Goal: Entertainment & Leisure: Consume media (video, audio)

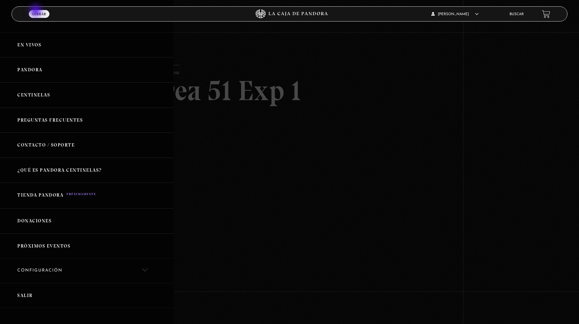
click at [36, 84] on link "Centinelas" at bounding box center [87, 95] width 174 height 25
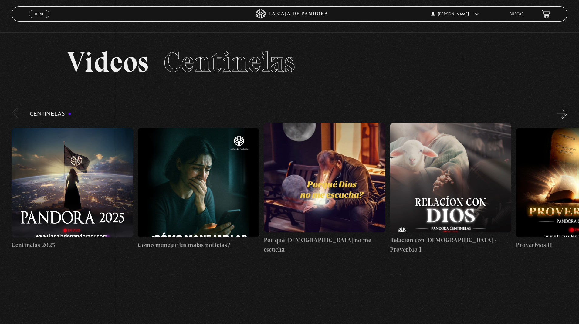
click at [562, 115] on button "»" at bounding box center [562, 113] width 11 height 11
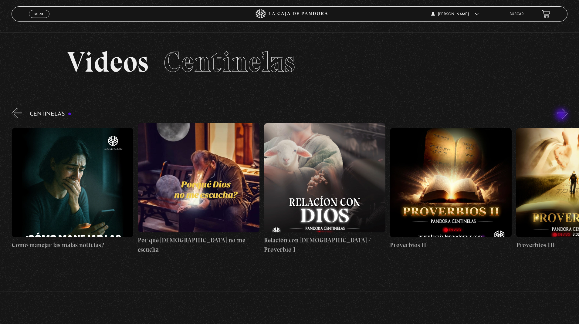
scroll to position [0, 126]
click at [562, 115] on button "»" at bounding box center [562, 113] width 11 height 11
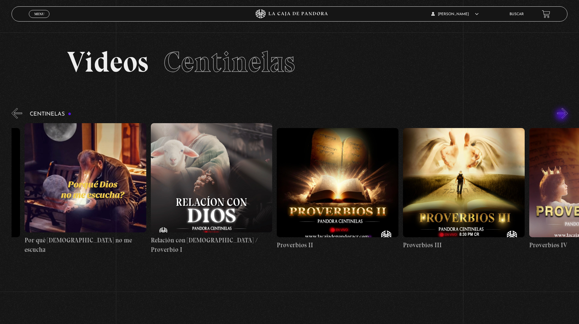
scroll to position [0, 252]
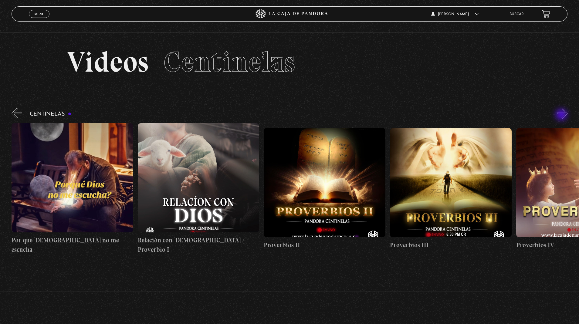
click at [562, 115] on button "»" at bounding box center [562, 113] width 11 height 11
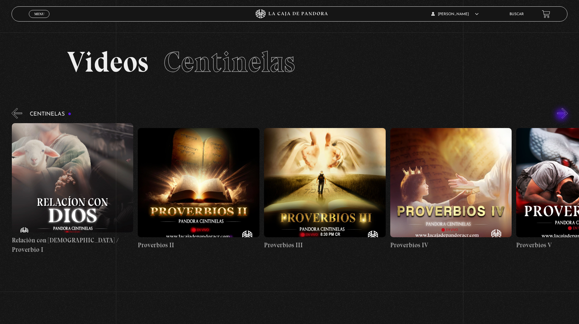
click at [562, 115] on button "»" at bounding box center [562, 113] width 11 height 11
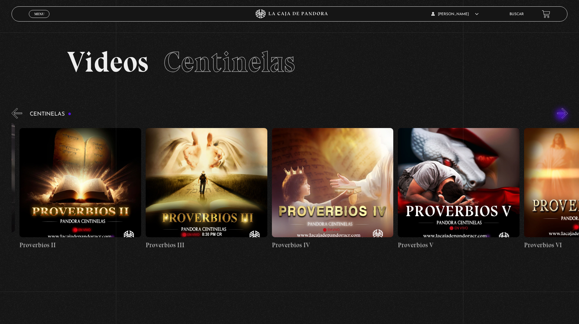
scroll to position [0, 505]
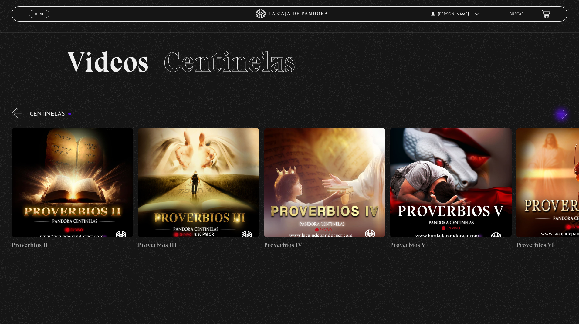
click at [0, 0] on body "ingresar al sitio Ver Video Más Información Solicitar Por favor coloque su disp…" at bounding box center [289, 204] width 579 height 408
click at [561, 111] on button "»" at bounding box center [562, 113] width 11 height 11
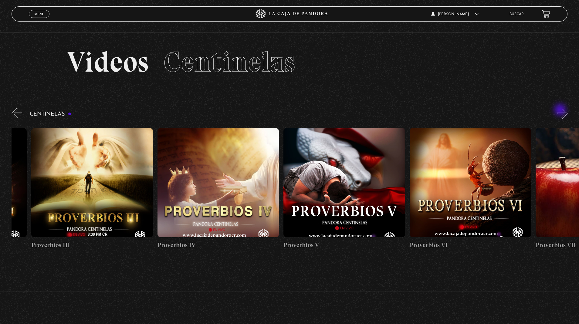
click at [561, 111] on button "»" at bounding box center [562, 113] width 11 height 11
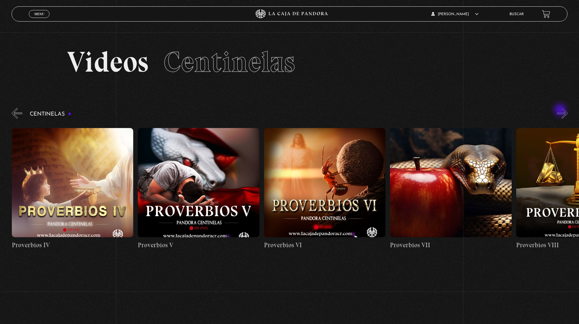
click at [561, 111] on button "»" at bounding box center [562, 113] width 11 height 11
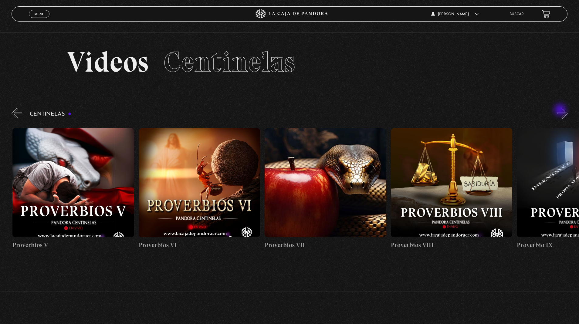
click at [561, 111] on button "»" at bounding box center [562, 113] width 11 height 11
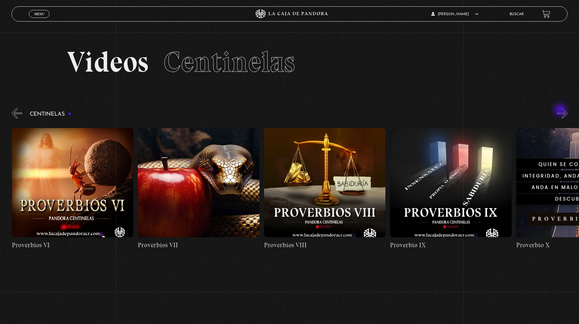
click at [561, 111] on button "»" at bounding box center [562, 113] width 11 height 11
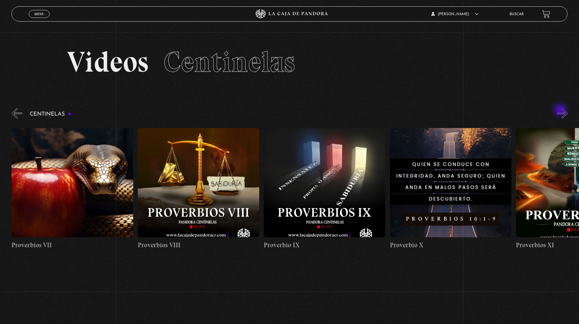
click at [561, 111] on button "»" at bounding box center [562, 113] width 11 height 11
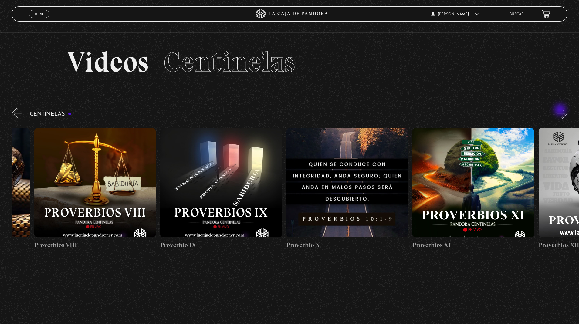
scroll to position [0, 1261]
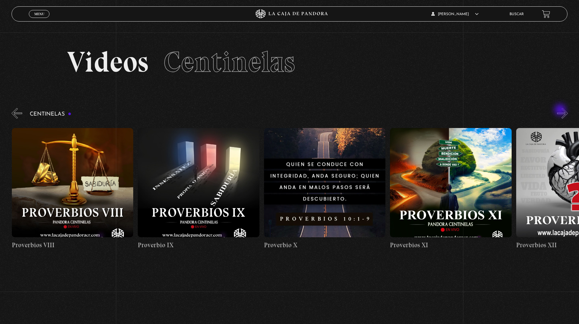
click at [562, 111] on button "»" at bounding box center [562, 113] width 11 height 11
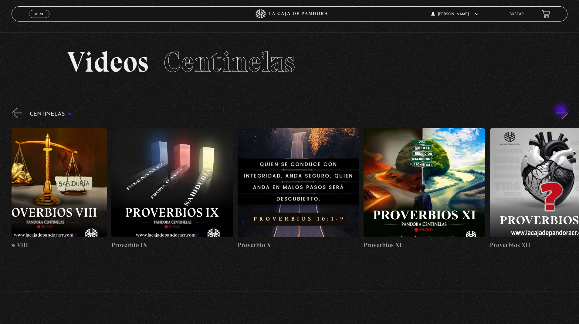
scroll to position [0, 1362]
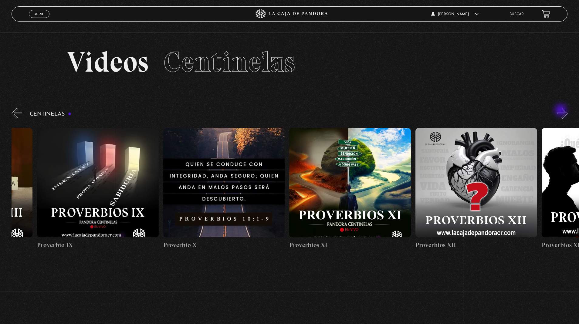
click at [562, 111] on button "»" at bounding box center [562, 113] width 11 height 11
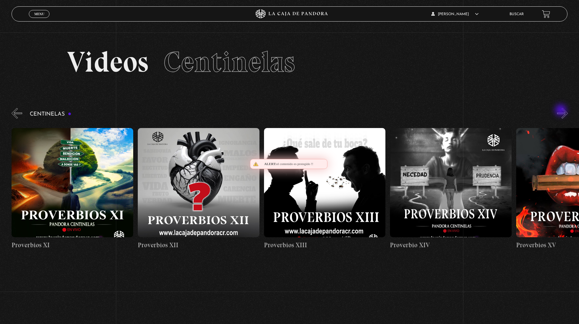
scroll to position [0, 1640]
click at [562, 111] on button "»" at bounding box center [562, 113] width 11 height 11
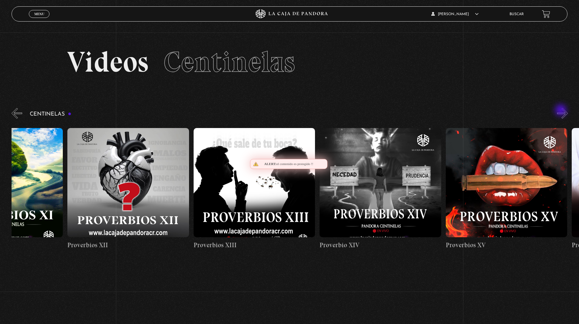
click at [562, 111] on button "»" at bounding box center [562, 113] width 11 height 11
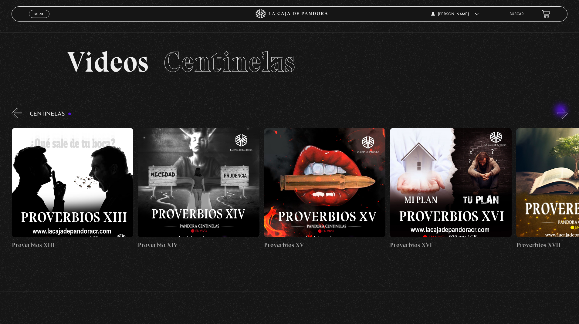
click at [562, 111] on button "»" at bounding box center [562, 113] width 11 height 11
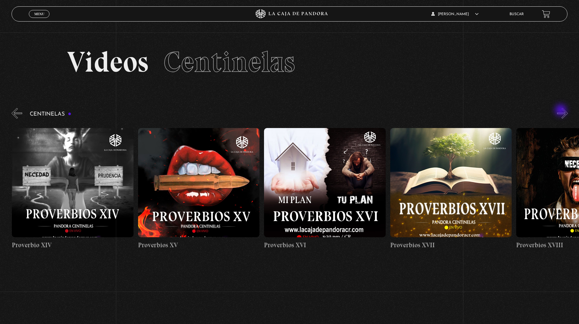
scroll to position [0, 2019]
click at [0, 0] on body "ingresar al sitio Ver Video Más Información Solicitar Por favor coloque su disp…" at bounding box center [289, 204] width 579 height 408
click at [562, 114] on button "»" at bounding box center [562, 113] width 11 height 11
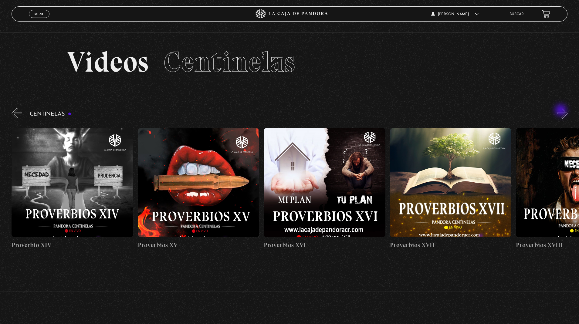
click at [562, 114] on button "»" at bounding box center [562, 113] width 11 height 11
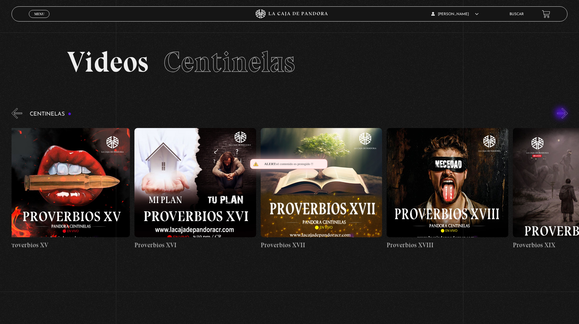
click at [562, 114] on button "»" at bounding box center [562, 113] width 11 height 11
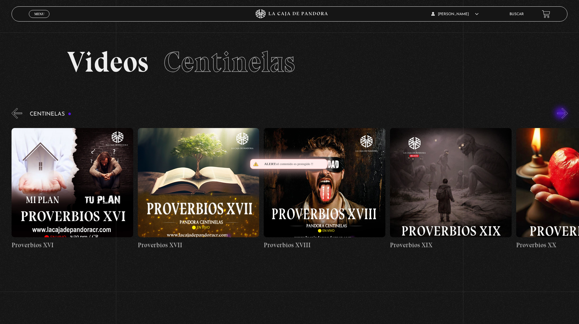
click at [562, 114] on button "»" at bounding box center [562, 113] width 11 height 11
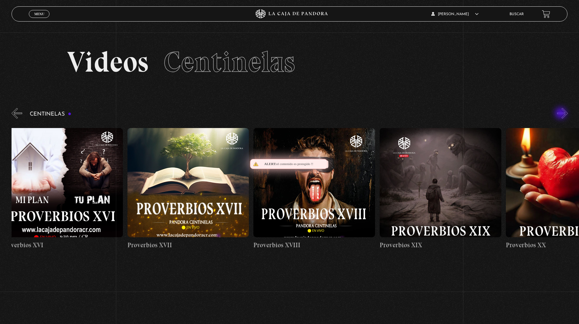
click at [562, 114] on button "»" at bounding box center [562, 113] width 11 height 11
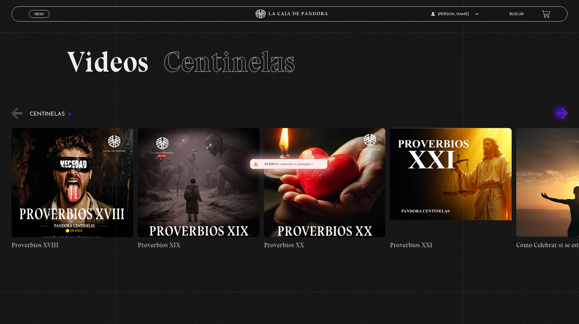
click at [562, 114] on button "»" at bounding box center [562, 113] width 11 height 11
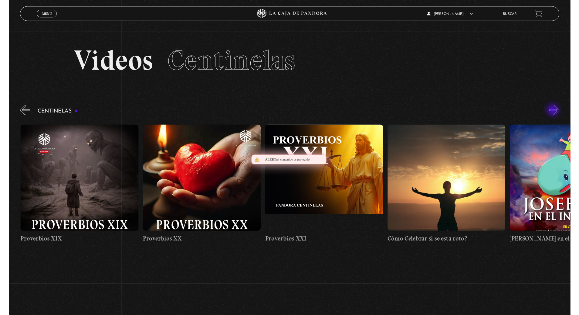
scroll to position [0, 2649]
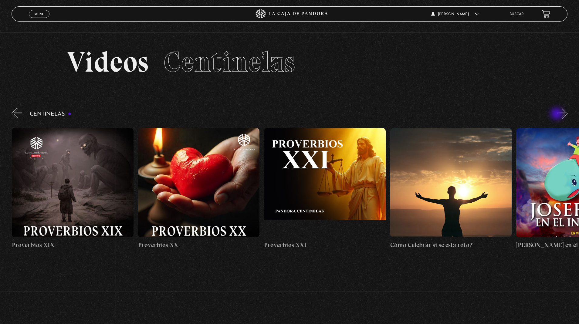
click at [346, 164] on figure at bounding box center [325, 182] width 122 height 109
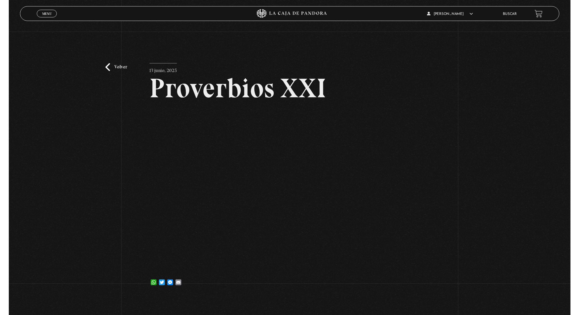
scroll to position [5, 0]
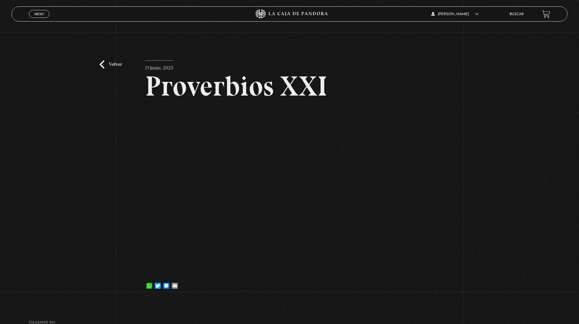
click at [246, 289] on article "13 junio, 2025 Proverbios XXI WhatsApp Twitter Messenger Email" at bounding box center [289, 177] width 289 height 234
click at [103, 65] on link "Volver" at bounding box center [111, 64] width 22 height 8
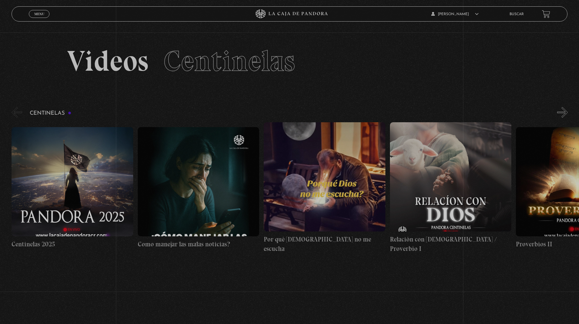
scroll to position [1, 0]
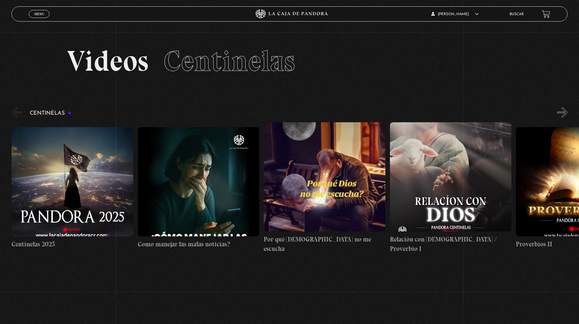
click at [563, 110] on button "»" at bounding box center [562, 112] width 11 height 11
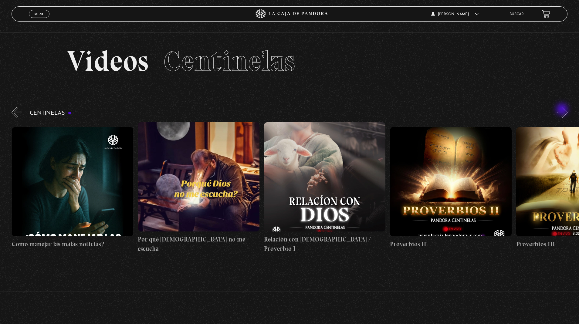
click at [563, 110] on button "»" at bounding box center [562, 112] width 11 height 11
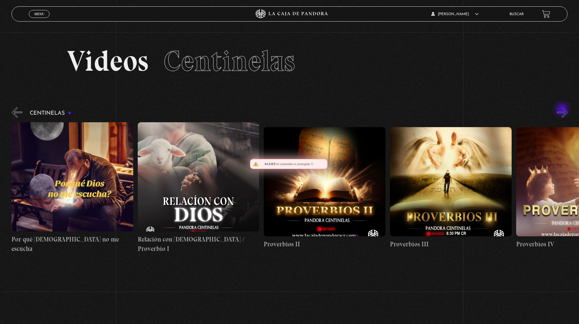
scroll to position [0, 252]
click at [563, 110] on button "»" at bounding box center [562, 112] width 11 height 11
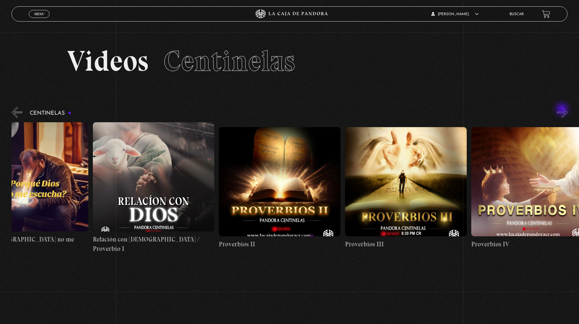
click at [0, 0] on body "ingresar al sitio Ver Video Más Información Solicitar Por favor coloque su disp…" at bounding box center [289, 203] width 579 height 408
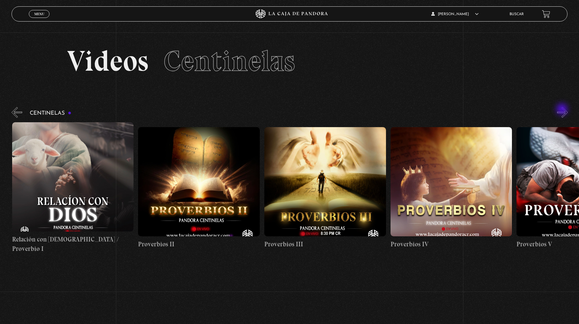
click at [0, 0] on body "ingresar al sitio Ver Video Más Información Solicitar Por favor coloque su disp…" at bounding box center [289, 203] width 579 height 408
click at [563, 108] on button "»" at bounding box center [562, 112] width 11 height 11
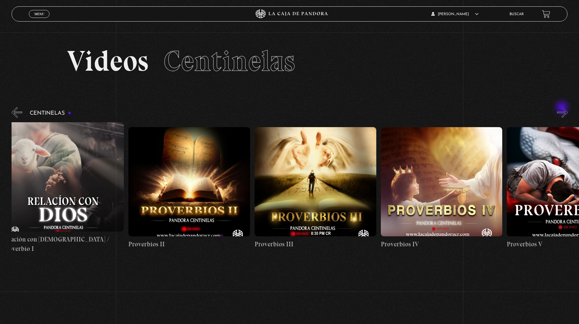
click at [563, 108] on button "»" at bounding box center [562, 112] width 11 height 11
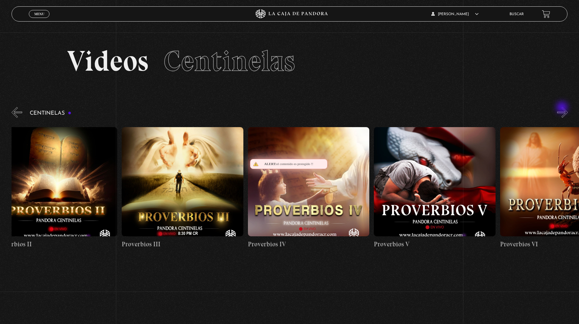
click at [563, 108] on button "»" at bounding box center [562, 112] width 11 height 11
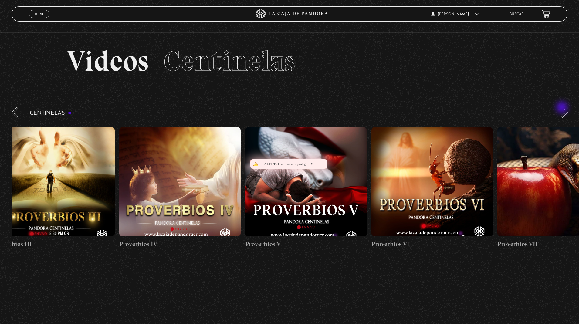
click at [563, 108] on button "»" at bounding box center [562, 112] width 11 height 11
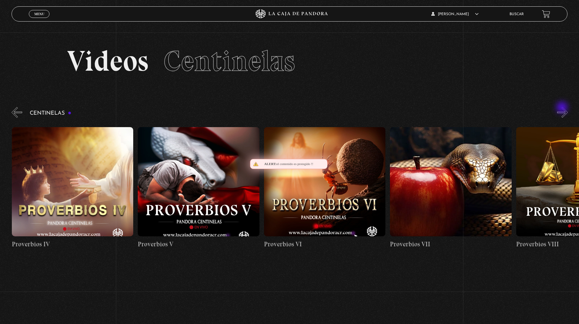
click at [563, 108] on button "»" at bounding box center [562, 112] width 11 height 11
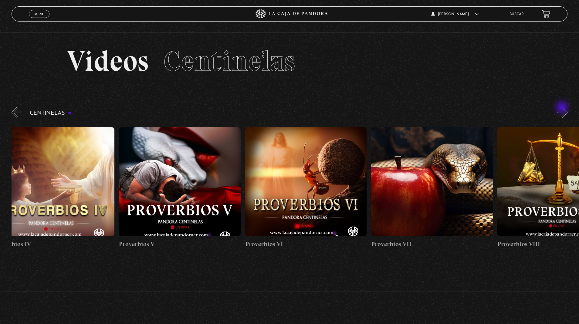
click at [563, 108] on button "»" at bounding box center [562, 112] width 11 height 11
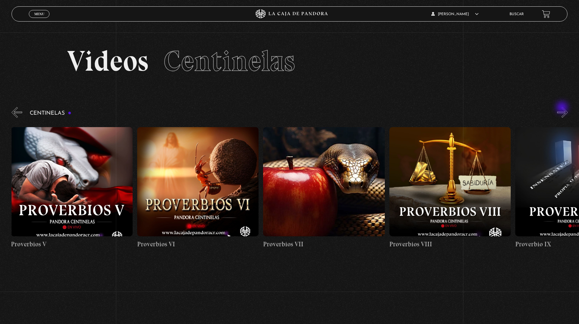
click at [563, 108] on button "»" at bounding box center [562, 112] width 11 height 11
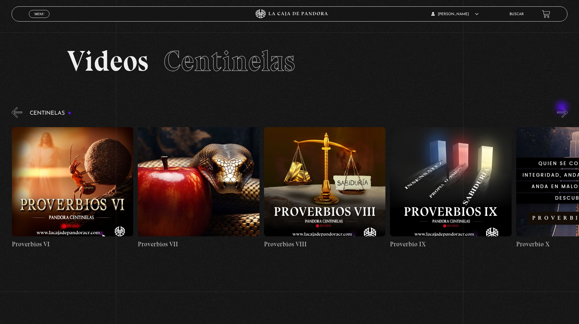
click at [563, 108] on button "»" at bounding box center [562, 112] width 11 height 11
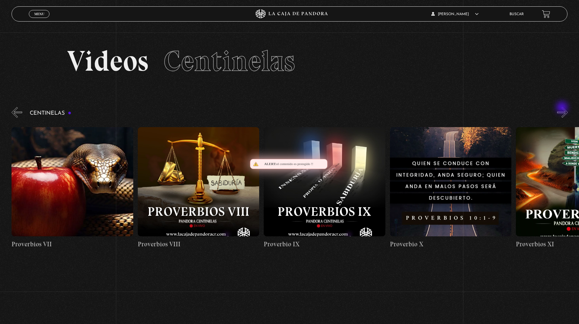
click at [563, 108] on button "»" at bounding box center [562, 112] width 11 height 11
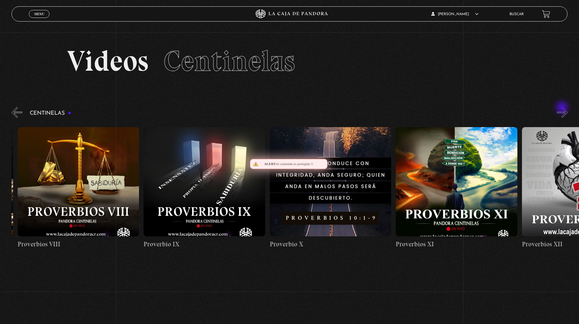
scroll to position [0, 1261]
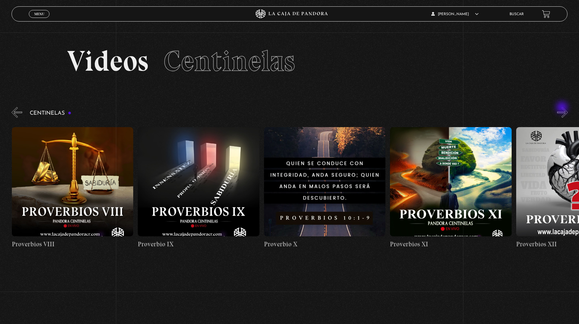
click at [563, 109] on button "»" at bounding box center [562, 112] width 11 height 11
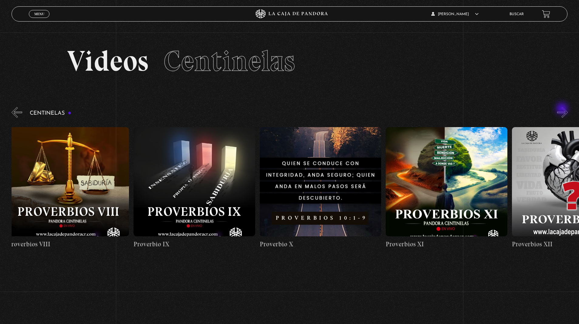
click at [563, 109] on button "»" at bounding box center [562, 112] width 11 height 11
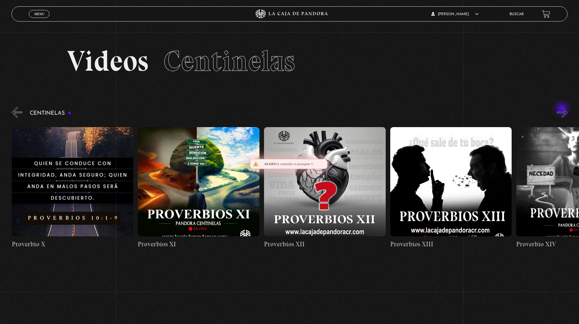
scroll to position [0, 1514]
click at [563, 109] on button "»" at bounding box center [562, 112] width 11 height 11
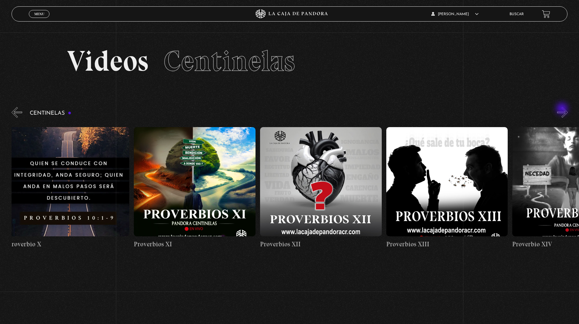
scroll to position [0, 1552]
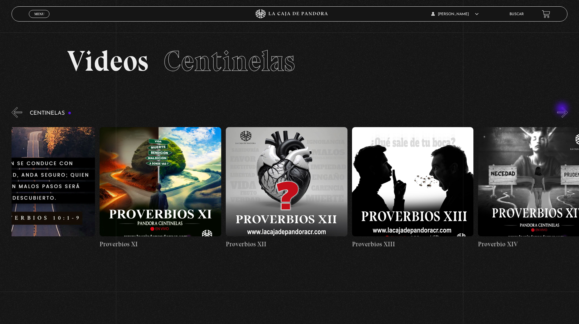
click at [563, 109] on button "»" at bounding box center [562, 112] width 11 height 11
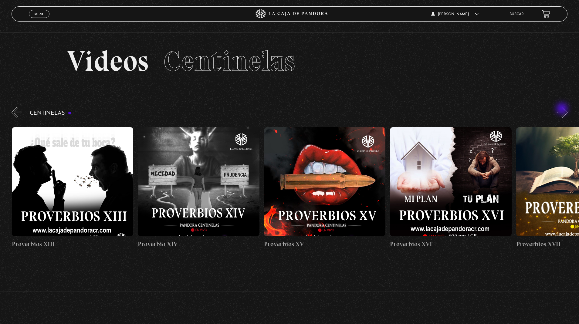
click at [0, 0] on body "ingresar al sitio Ver Video Más Información Solicitar Por favor coloque su disp…" at bounding box center [289, 203] width 579 height 408
click at [563, 114] on button "»" at bounding box center [562, 112] width 11 height 11
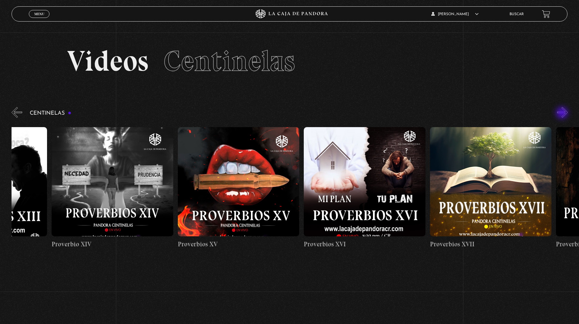
scroll to position [0, 2018]
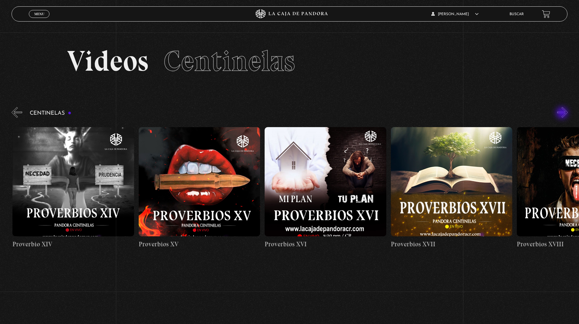
click at [563, 107] on button "»" at bounding box center [562, 112] width 11 height 11
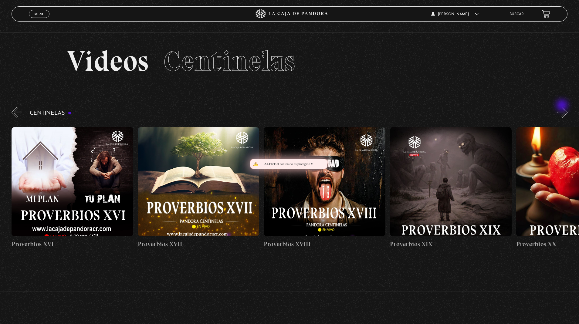
scroll to position [0, 2271]
click at [563, 109] on button "»" at bounding box center [562, 112] width 11 height 11
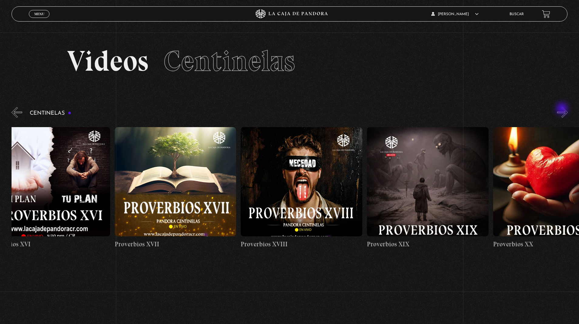
click at [563, 109] on button "»" at bounding box center [562, 112] width 11 height 11
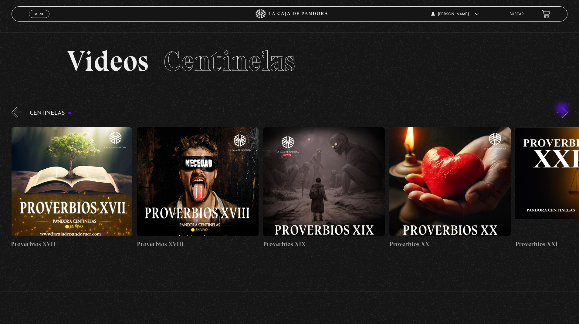
click at [563, 109] on button "»" at bounding box center [562, 112] width 11 height 11
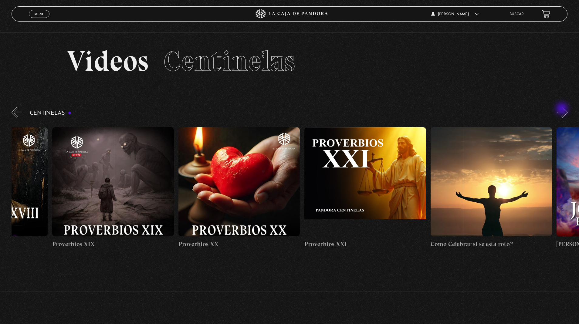
click at [563, 109] on button "»" at bounding box center [562, 112] width 11 height 11
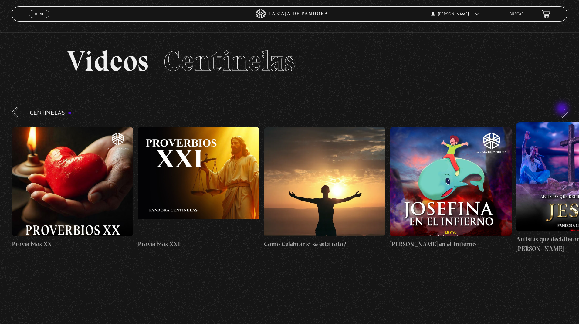
click at [563, 109] on button "»" at bounding box center [562, 112] width 11 height 11
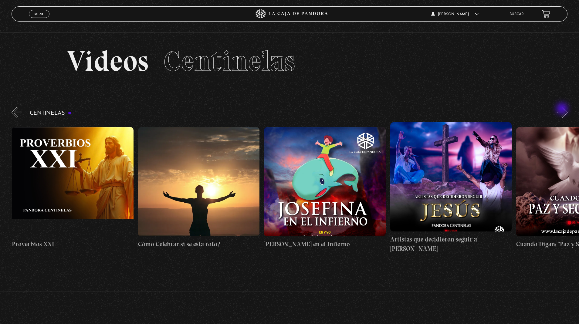
scroll to position [0, 2902]
click at [0, 0] on body "ingresar al sitio Ver Video Más Información Solicitar Por favor coloque su disp…" at bounding box center [289, 203] width 579 height 408
click at [563, 114] on button "»" at bounding box center [562, 112] width 11 height 11
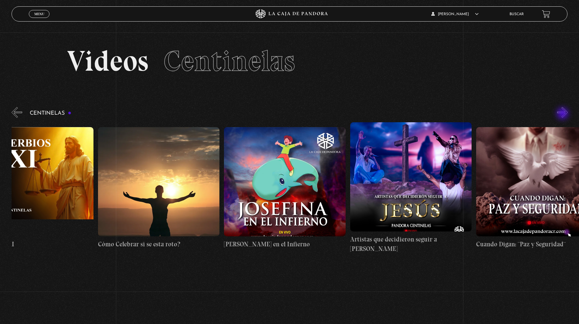
click at [563, 114] on button "»" at bounding box center [562, 112] width 11 height 11
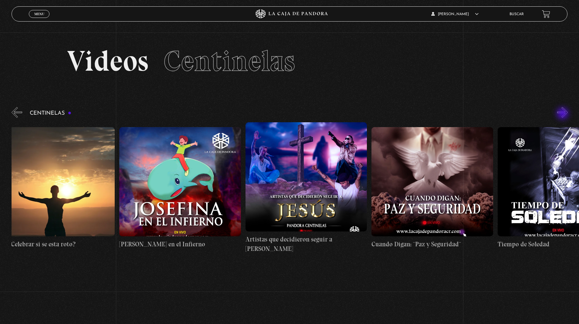
click at [563, 114] on button "»" at bounding box center [562, 112] width 11 height 11
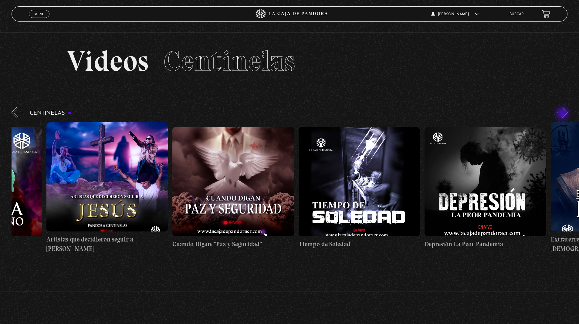
click at [563, 114] on button "»" at bounding box center [562, 112] width 11 height 11
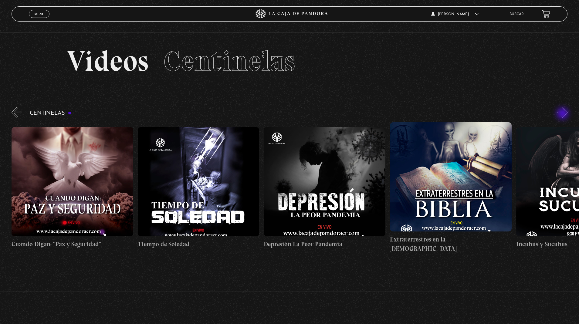
click at [563, 114] on button "»" at bounding box center [562, 112] width 11 height 11
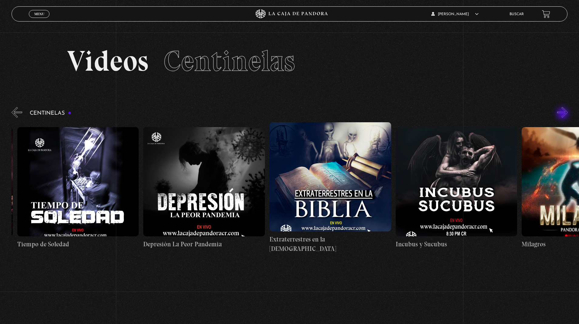
click at [563, 114] on button "»" at bounding box center [562, 112] width 11 height 11
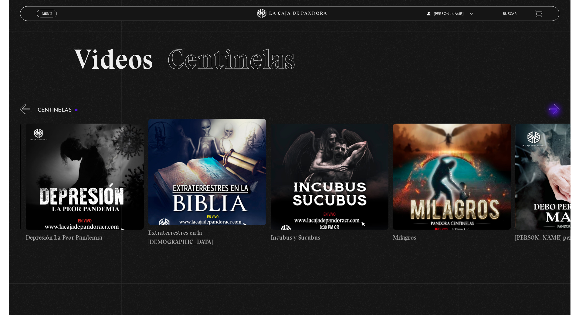
scroll to position [0, 3658]
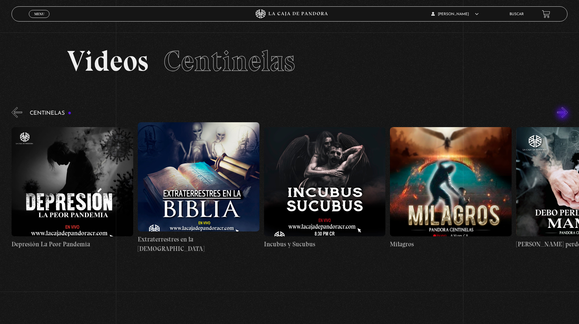
click at [469, 151] on figure at bounding box center [451, 181] width 122 height 109
